Goal: Task Accomplishment & Management: Use online tool/utility

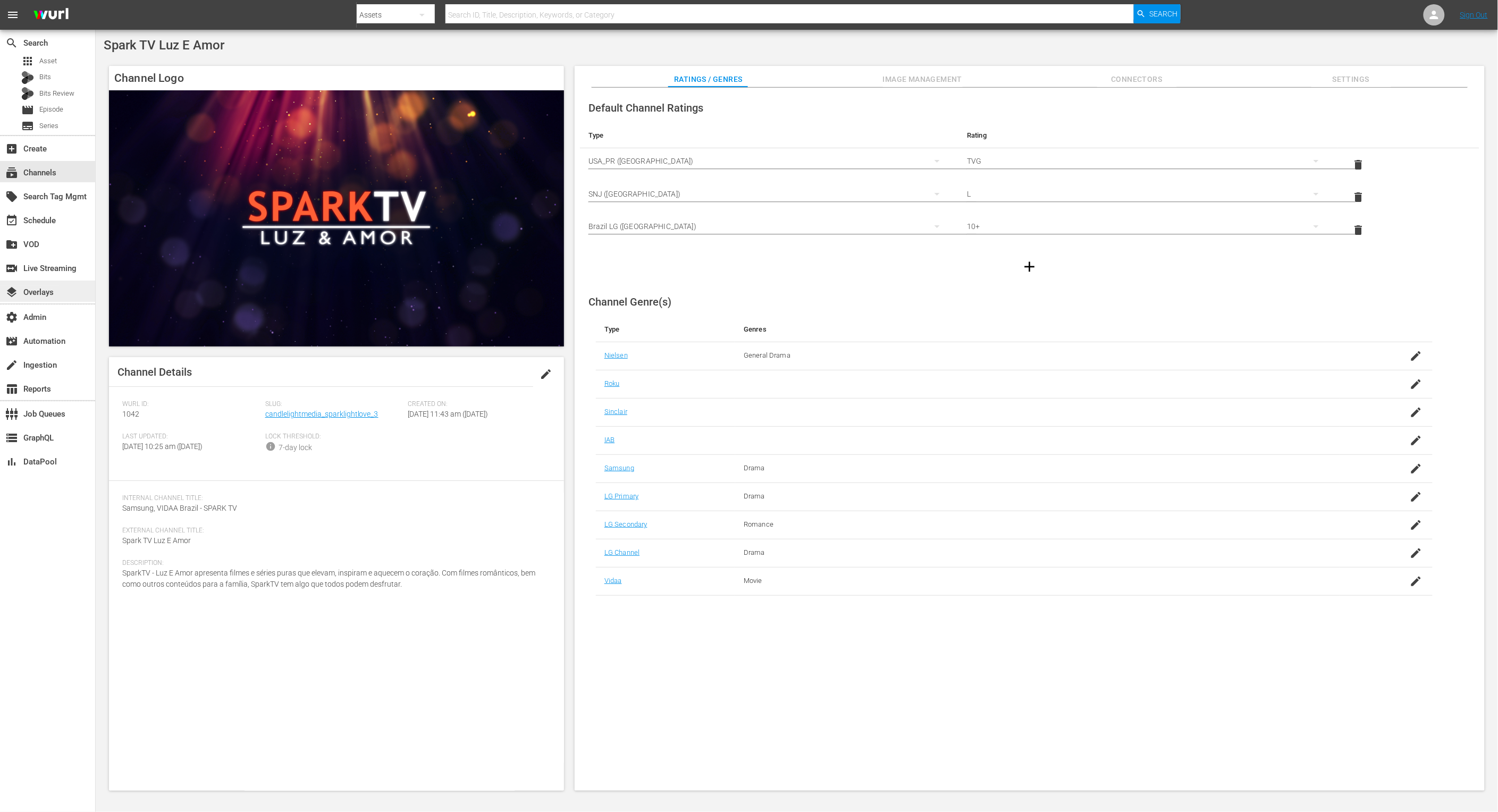
click at [52, 295] on div "layers Overlays" at bounding box center [30, 290] width 59 height 10
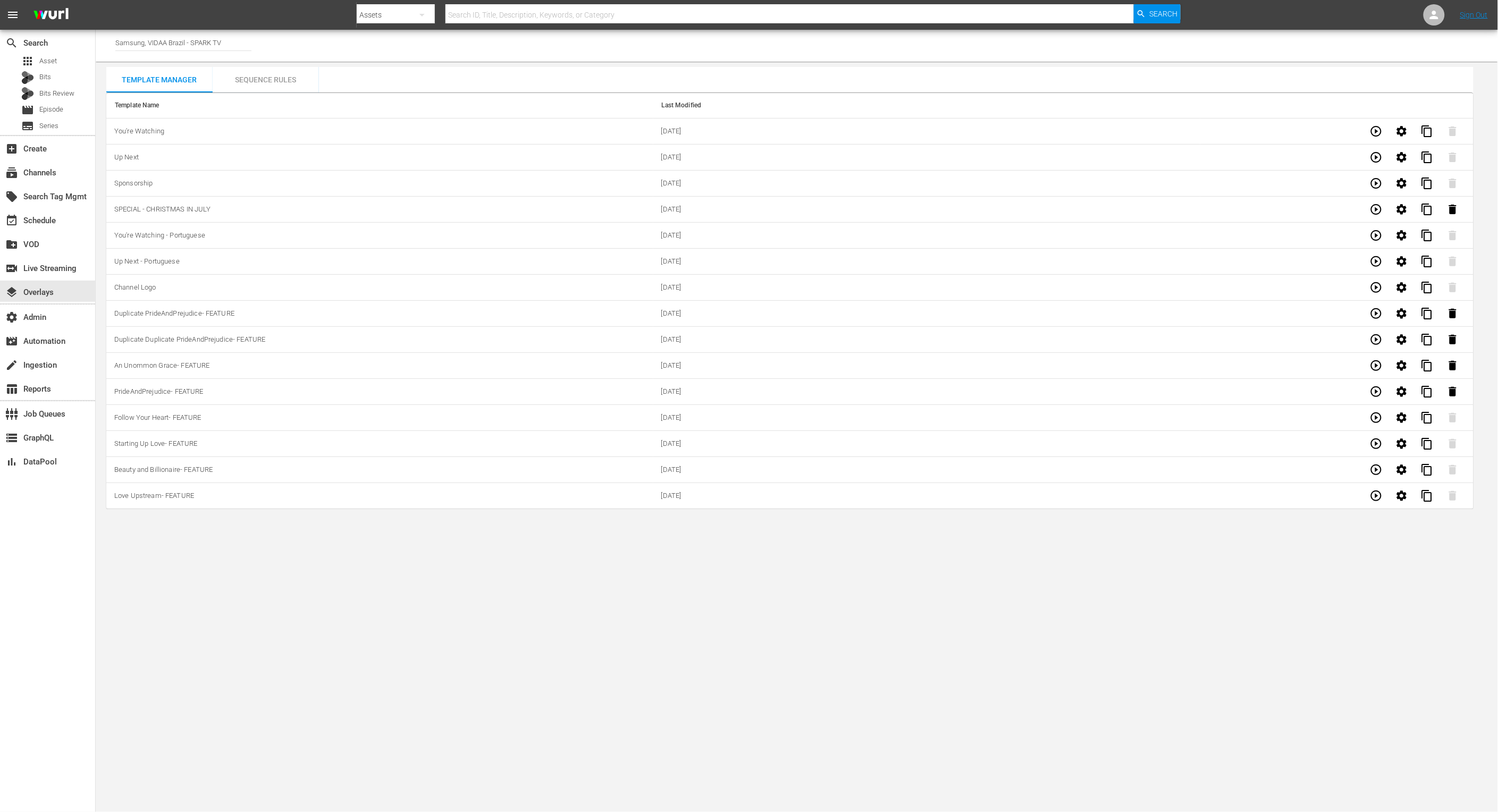
click at [1260, 580] on body "menu Search By Assets Search ID, Title, Description, Keywords, or Category Sear…" at bounding box center [749, 406] width 1498 height 812
click at [1381, 499] on icon "button" at bounding box center [1376, 495] width 11 height 11
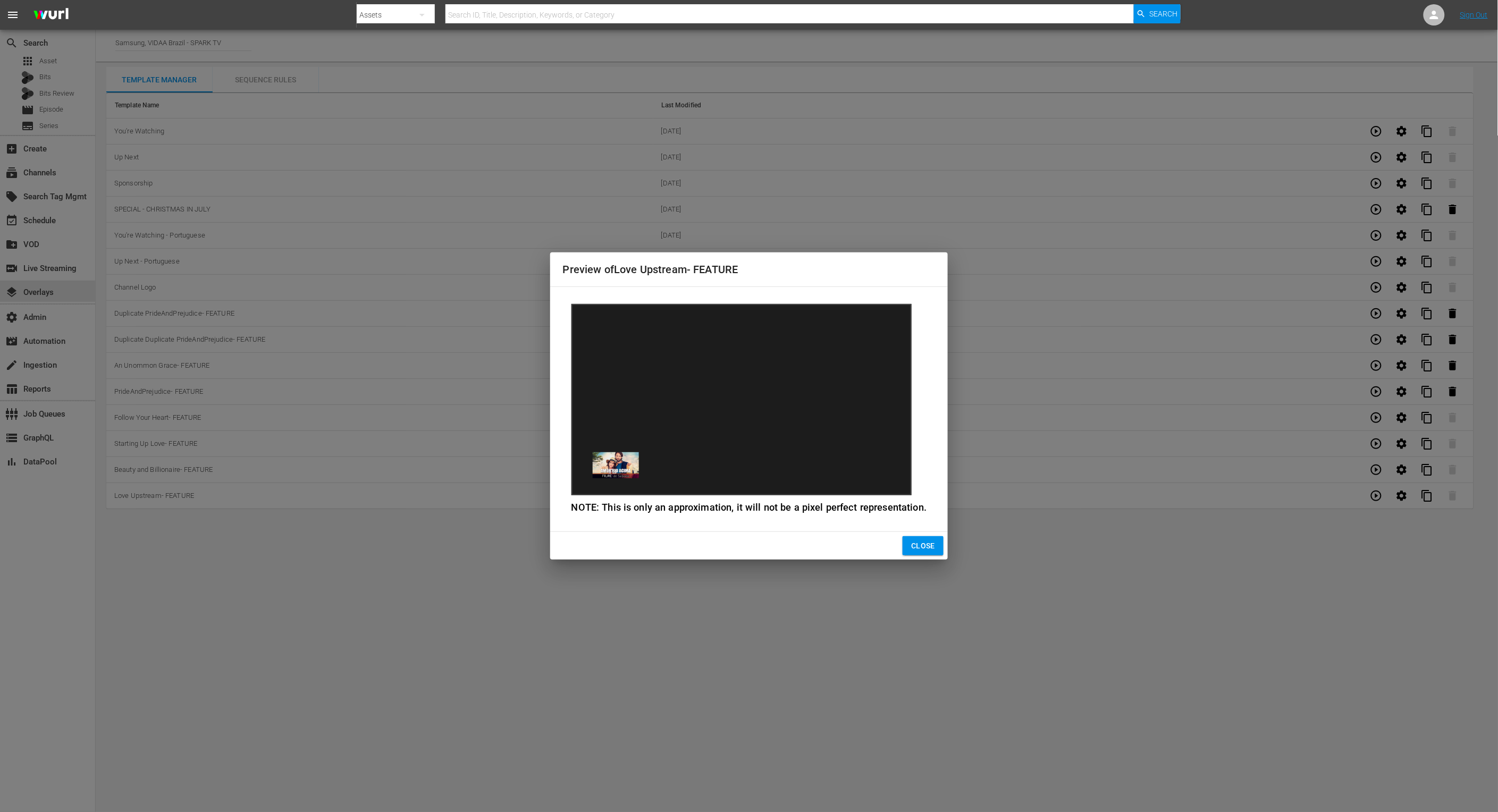
click at [1380, 474] on div "Preview of Love Upstream- FEATURE NOTE: This is only an approximation, it will …" at bounding box center [749, 406] width 1498 height 812
click at [1379, 471] on div "Preview of Love Upstream- FEATURE NOTE: This is only an approximation, it will …" at bounding box center [749, 406] width 1498 height 812
drag, startPoint x: 922, startPoint y: 541, endPoint x: 1178, endPoint y: 514, distance: 257.4
click at [923, 541] on span "Close" at bounding box center [923, 546] width 24 height 13
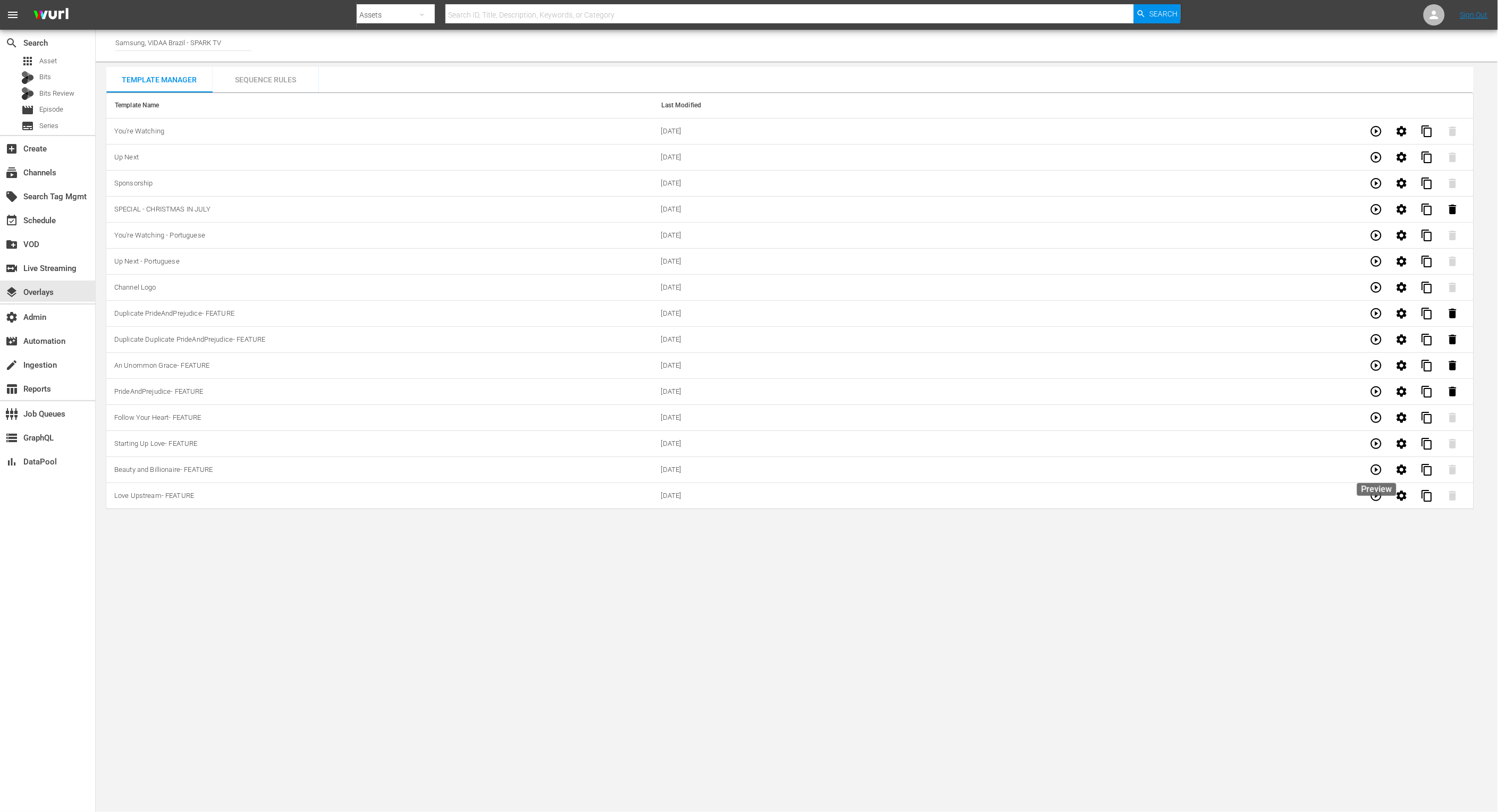
click at [1379, 467] on icon "button" at bounding box center [1375, 469] width 12 height 12
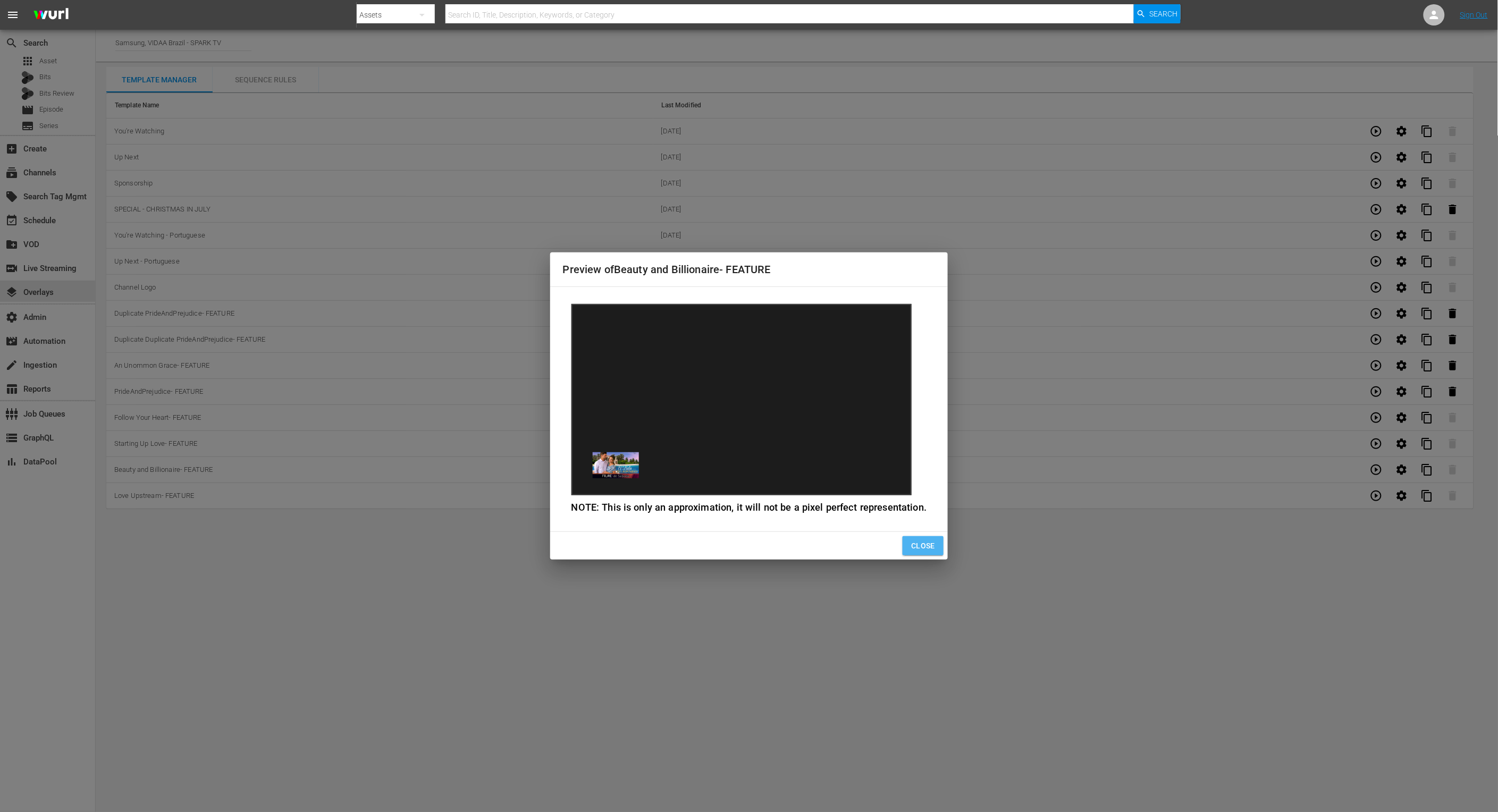
click at [918, 547] on span "Close" at bounding box center [923, 546] width 24 height 13
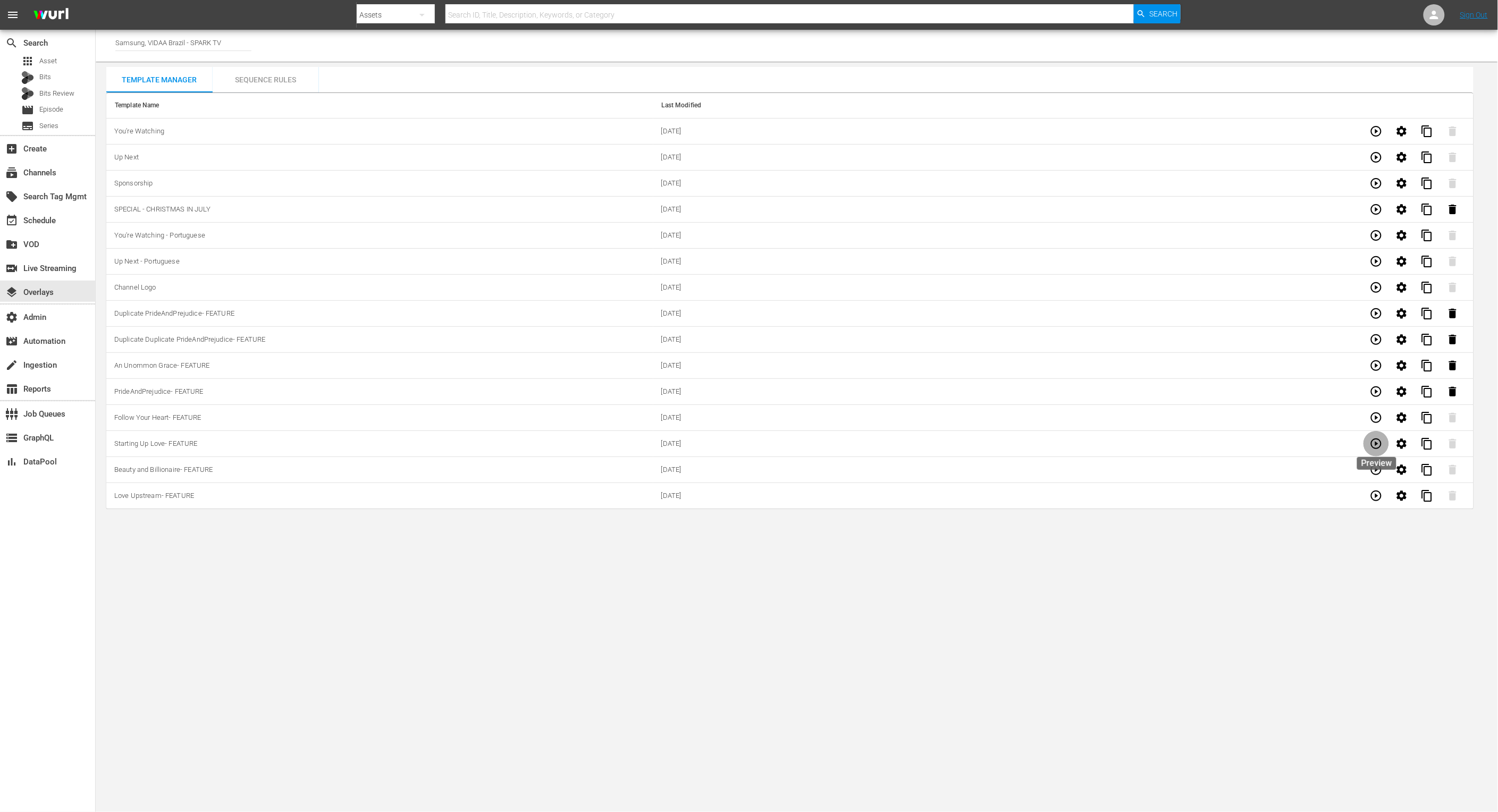
click at [1377, 446] on icon "button" at bounding box center [1376, 443] width 11 height 11
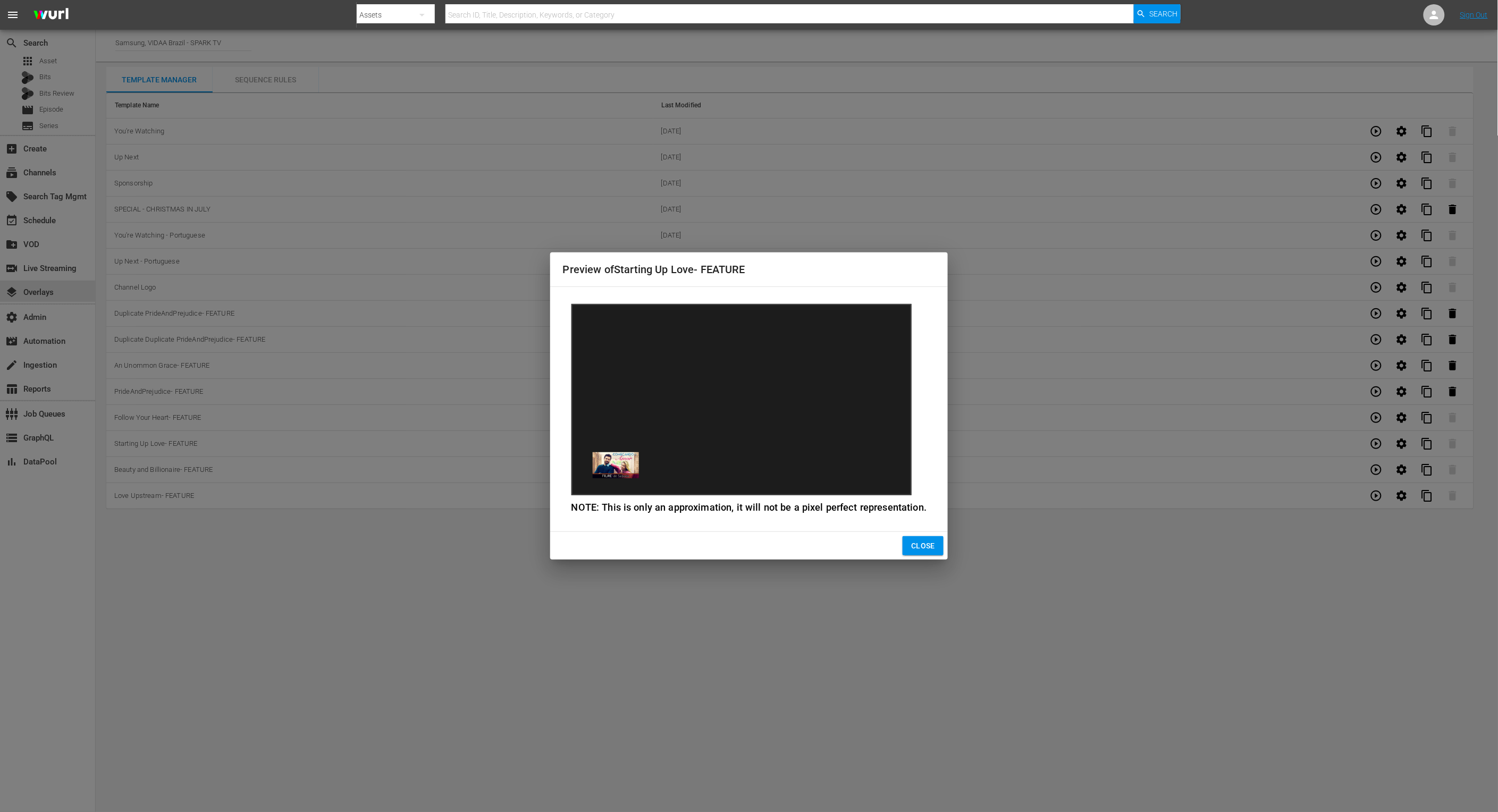
drag, startPoint x: 460, startPoint y: 262, endPoint x: 443, endPoint y: 251, distance: 20.2
click at [456, 260] on div "Preview of Starting Up Love- FEATURE NOTE: This is only an approximation, it wi…" at bounding box center [749, 406] width 1498 height 812
click at [922, 544] on span "Close" at bounding box center [923, 546] width 24 height 13
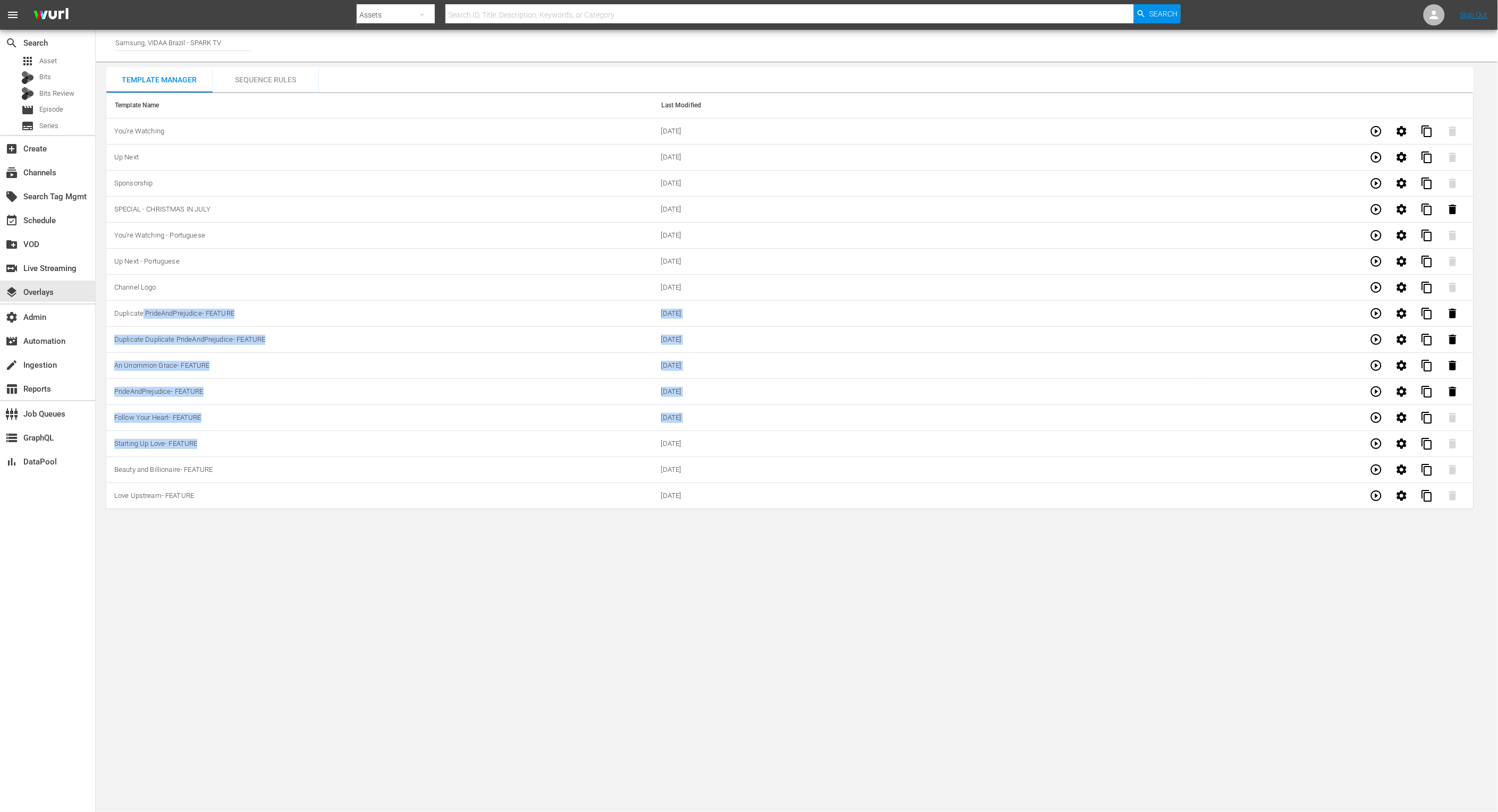
drag, startPoint x: 142, startPoint y: 313, endPoint x: 263, endPoint y: 449, distance: 182.0
click at [263, 451] on tbody "You're Watching 07/18/2022 content_copy Up Next 07/18/2022 content_copy Sponsor…" at bounding box center [789, 313] width 1367 height 391
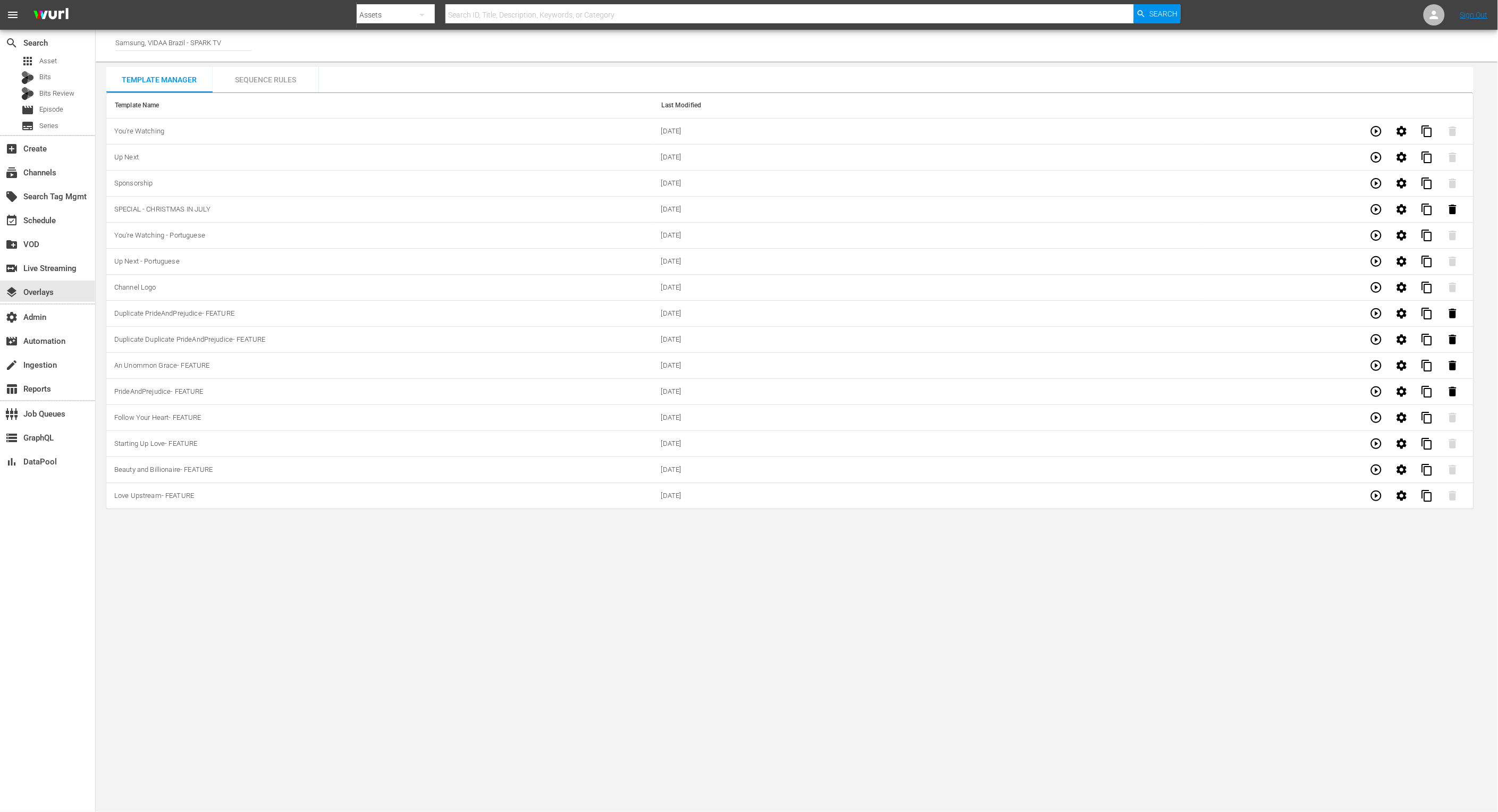
click at [280, 520] on body "menu Search By Assets Search ID, Title, Description, Keywords, or Category Sear…" at bounding box center [749, 406] width 1498 height 812
click at [1379, 341] on icon "button" at bounding box center [1375, 339] width 12 height 12
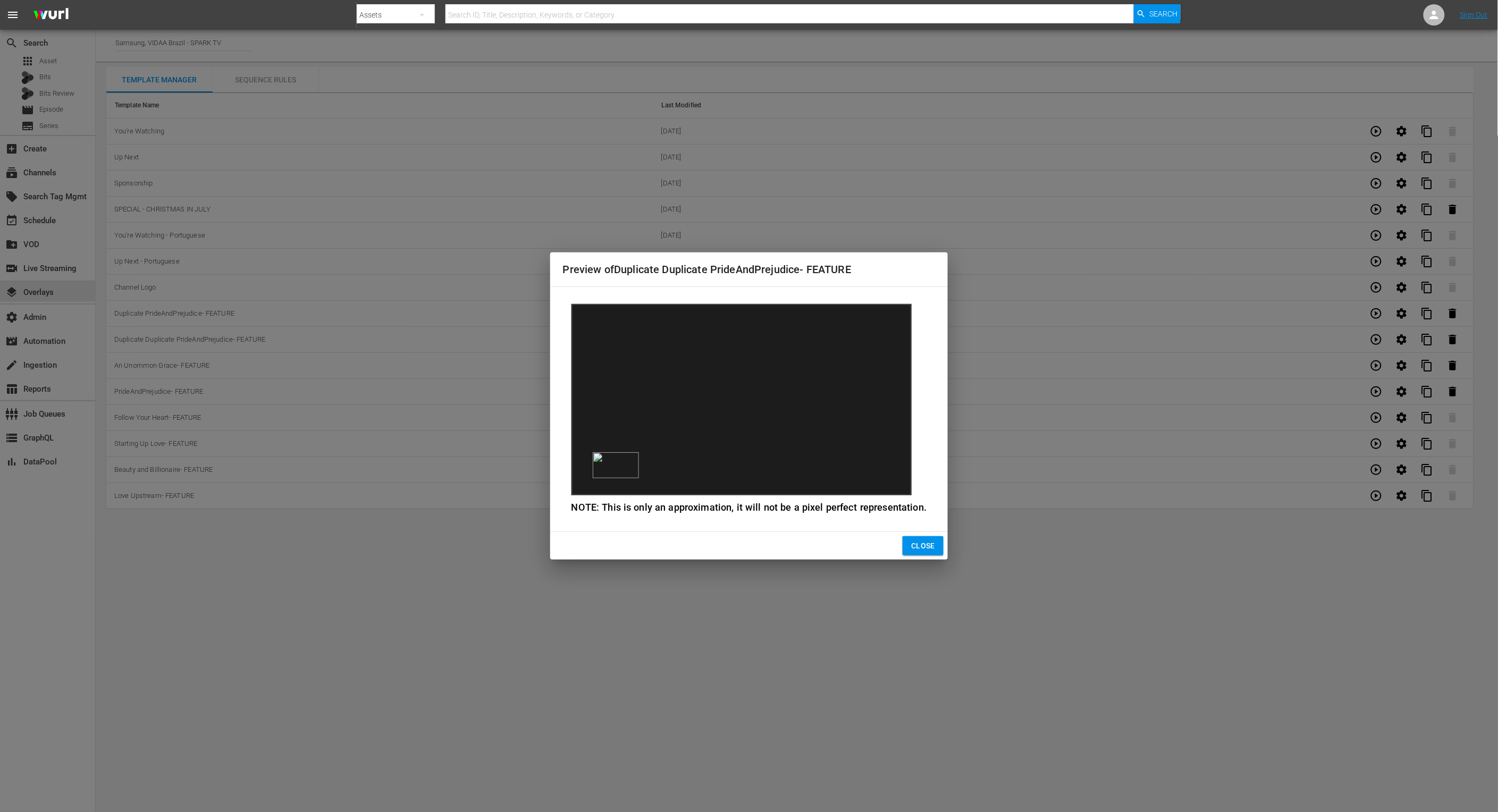
click at [1379, 341] on div "Preview of Duplicate Duplicate PrideAndPrejudice- FEATURE NOTE: This is only an…" at bounding box center [749, 406] width 1498 height 812
click at [923, 547] on span "Close" at bounding box center [923, 546] width 24 height 13
